Goal: Information Seeking & Learning: Learn about a topic

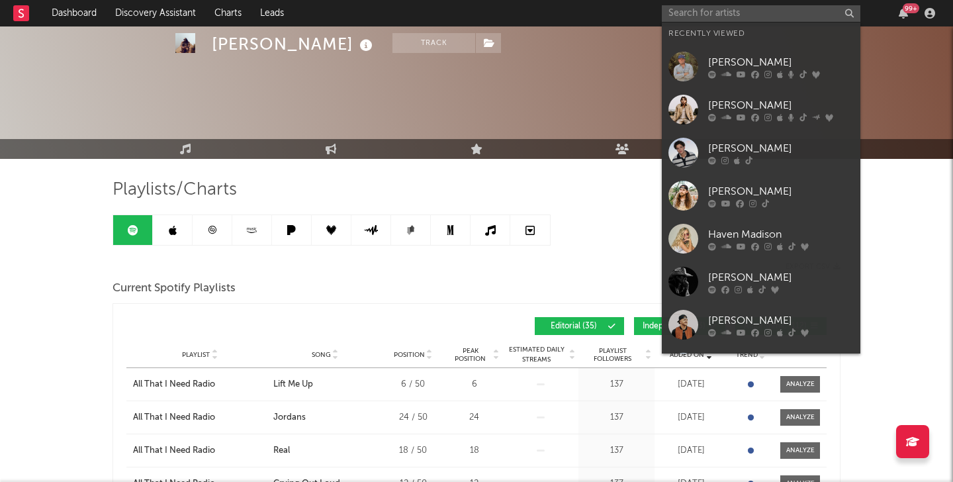
scroll to position [187, 0]
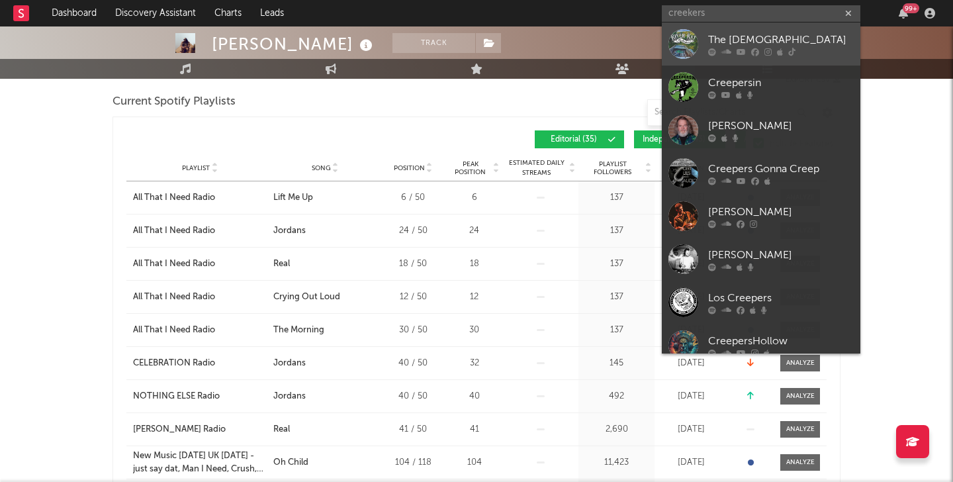
type input "creekers"
click at [680, 40] on div at bounding box center [683, 44] width 30 height 30
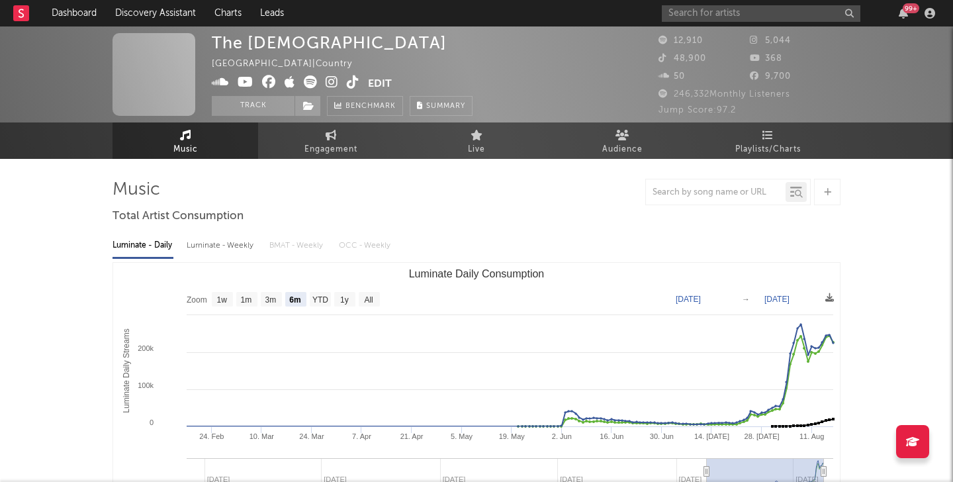
select select "6m"
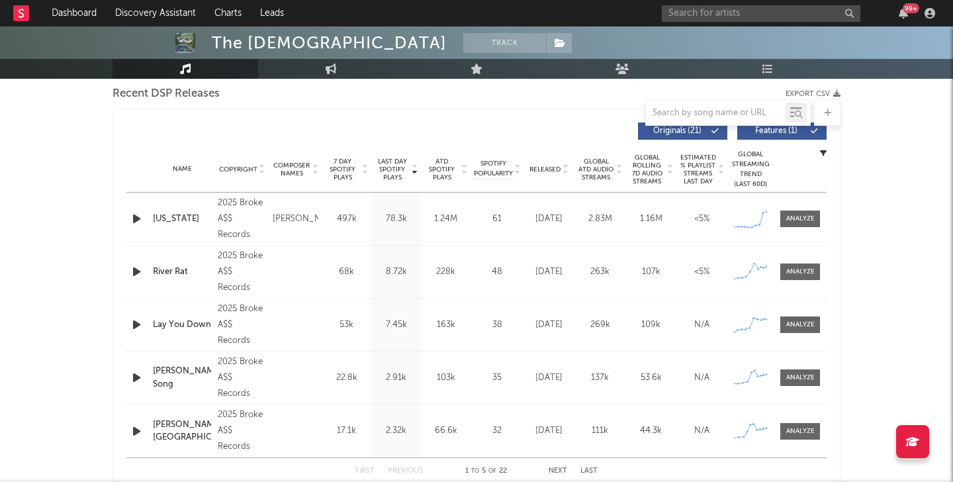
scroll to position [464, 0]
